Goal: Understand process/instructions: Learn how to perform a task or action

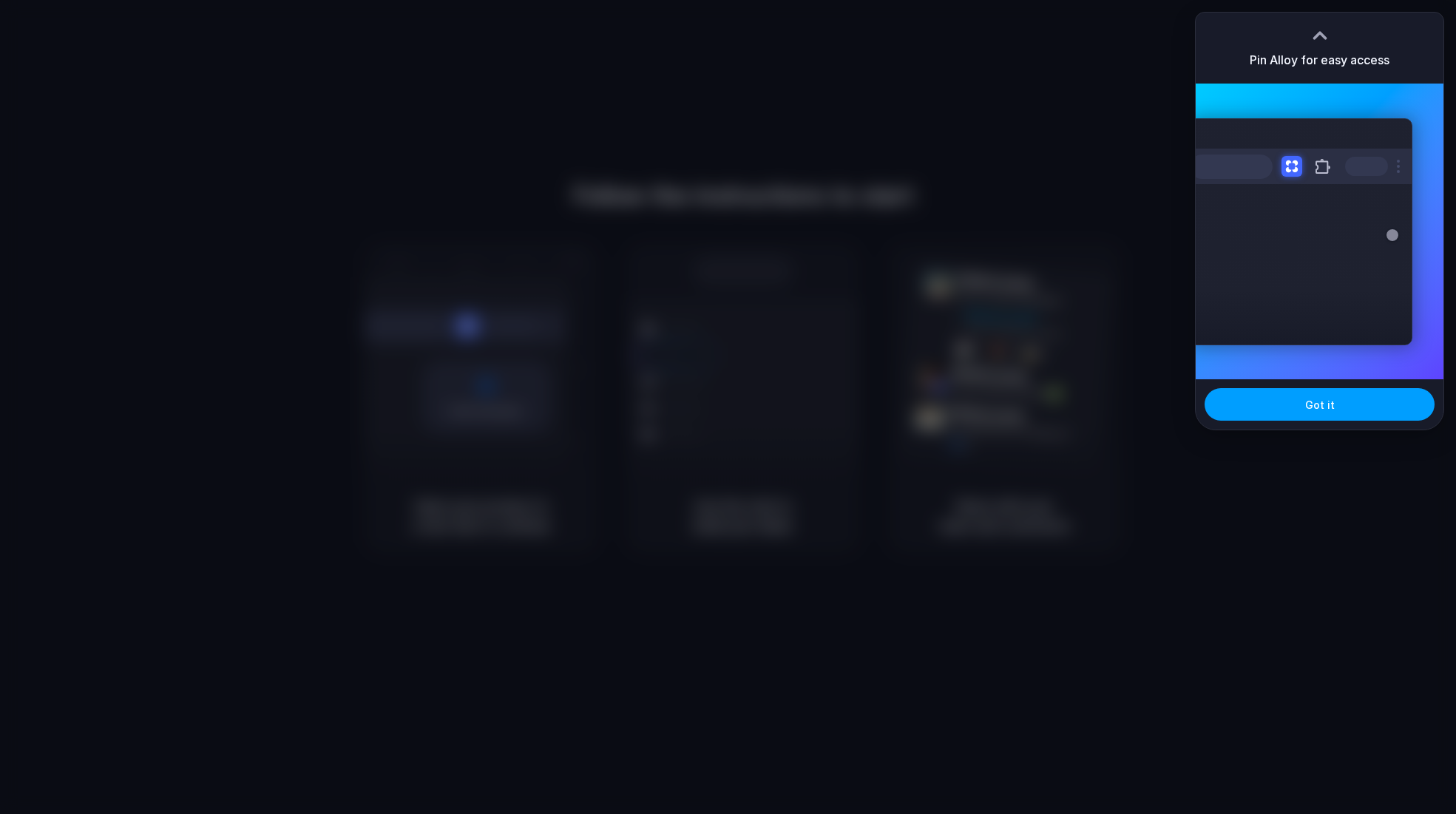
click at [1317, 408] on span "Got it" at bounding box center [1320, 405] width 29 height 16
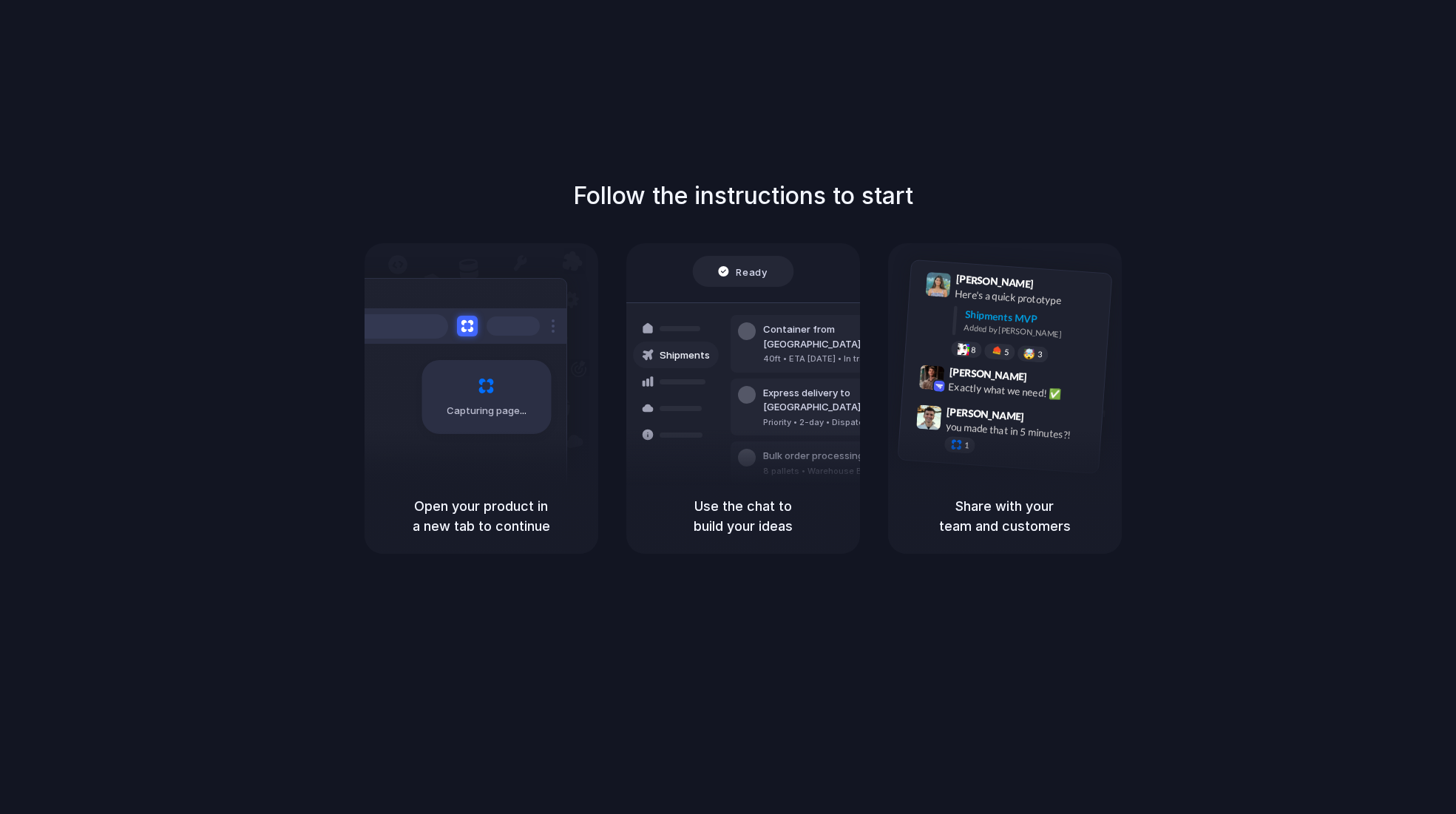
click at [507, 418] on div "Capturing page" at bounding box center [486, 396] width 130 height 74
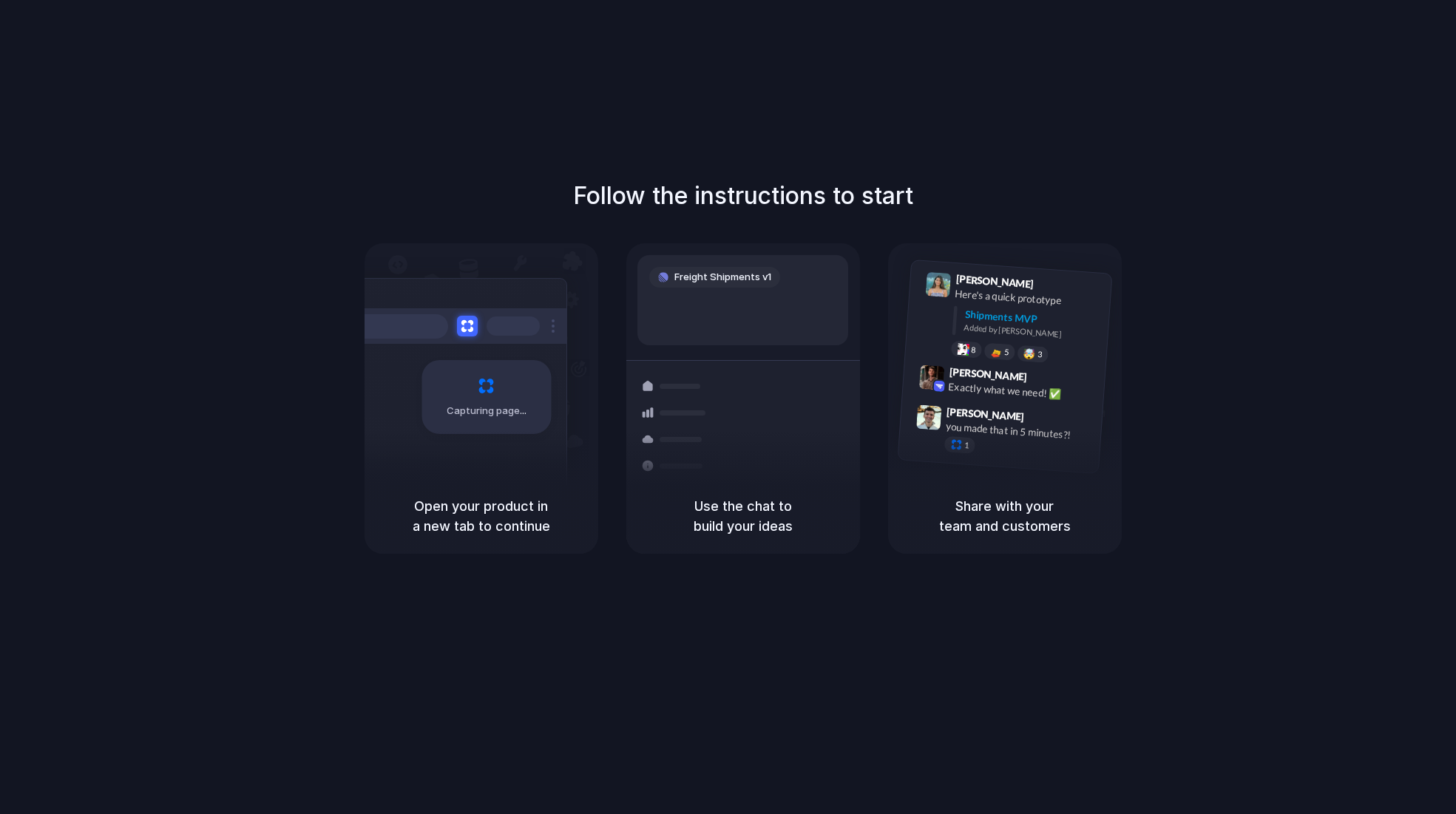
click at [827, 480] on div "Use the chat to build your ideas" at bounding box center [742, 516] width 233 height 75
click at [979, 483] on div "Share with your team and customers" at bounding box center [1005, 516] width 233 height 75
drag, startPoint x: 721, startPoint y: 530, endPoint x: 769, endPoint y: 492, distance: 61.2
click at [721, 530] on h5 "Use the chat to build your ideas" at bounding box center [742, 516] width 198 height 40
click at [983, 436] on div "[PERSON_NAME] 9:47 AM you made that in 5 minutes?! 1" at bounding box center [1016, 433] width 155 height 55
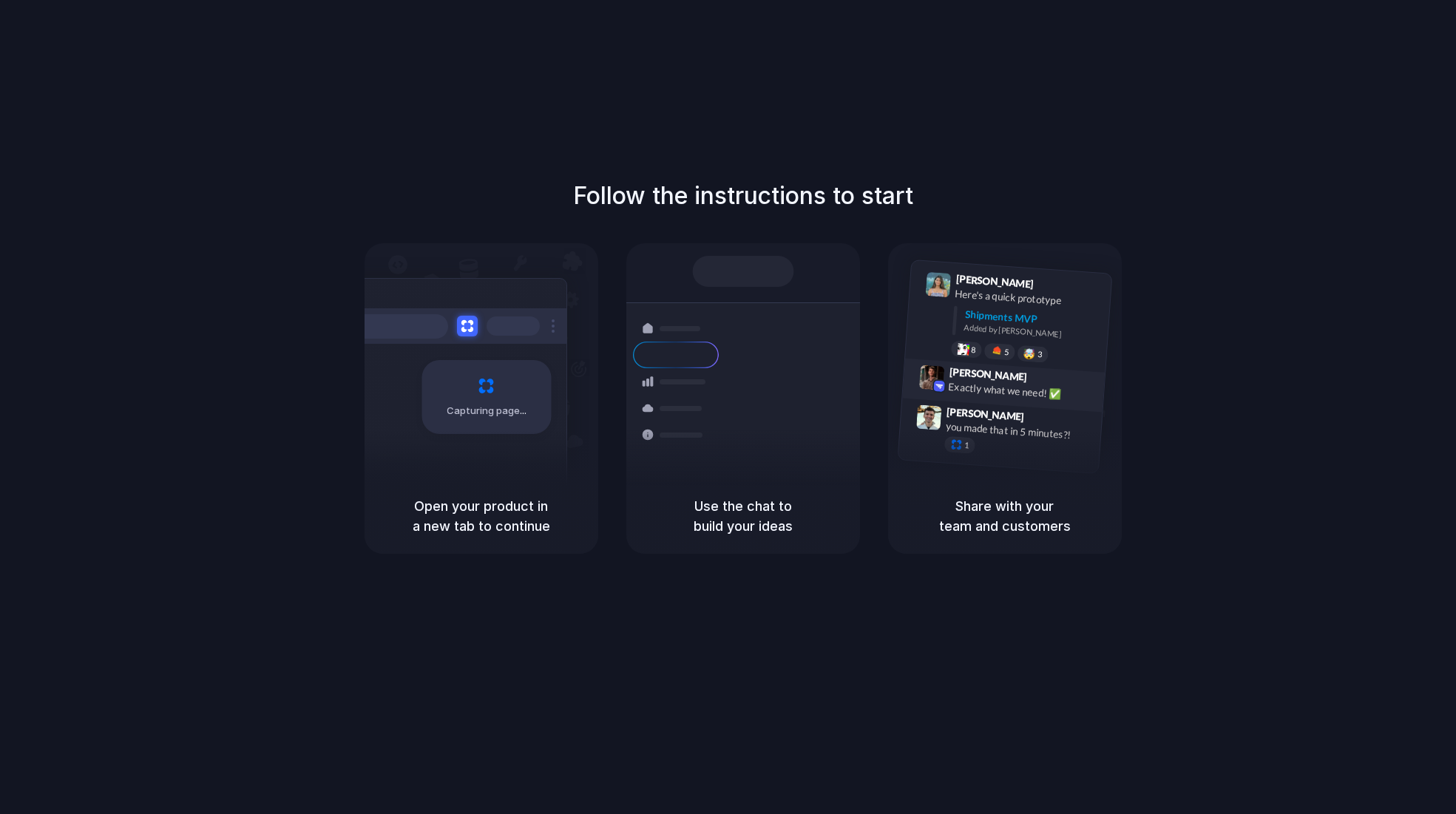
click at [1001, 398] on div "[PERSON_NAME] 9:42 AM Exactly what we need! ✅" at bounding box center [1003, 385] width 202 height 54
click at [972, 311] on div "Shipments MVP" at bounding box center [1032, 319] width 137 height 24
drag, startPoint x: 495, startPoint y: 324, endPoint x: 465, endPoint y: 325, distance: 30.0
click at [494, 324] on div at bounding box center [513, 326] width 54 height 19
click at [465, 325] on button at bounding box center [467, 326] width 22 height 22
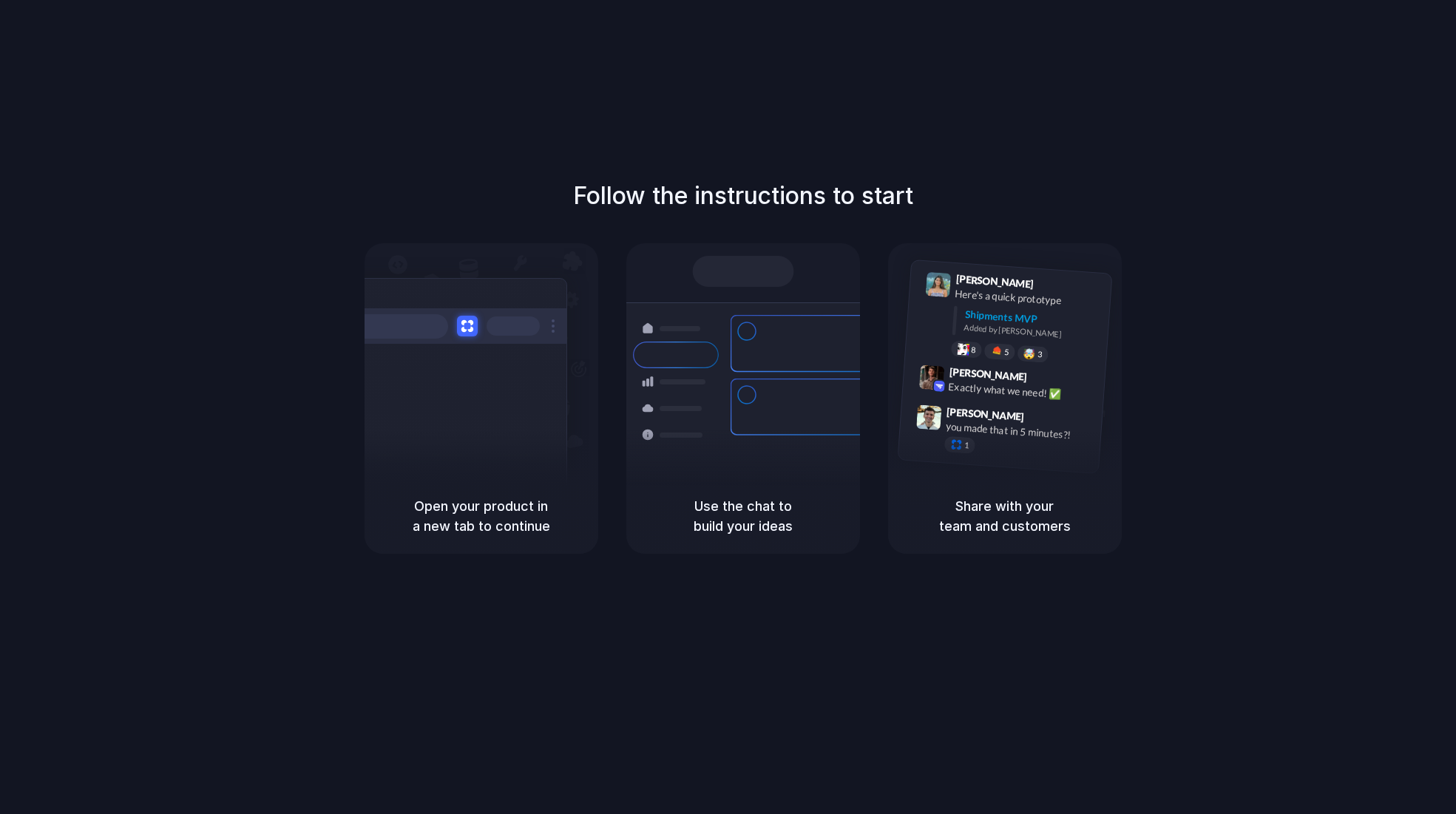
click at [395, 95] on div "Follow the instructions to start Capturing page Open your product in a new tab …" at bounding box center [742, 422] width 1485 height 843
click at [774, 202] on h1 "Follow the instructions to start" at bounding box center [743, 196] width 341 height 36
click at [752, 527] on h5 "Use the chat to build your ideas" at bounding box center [742, 516] width 198 height 40
